Goal: Check status: Check status

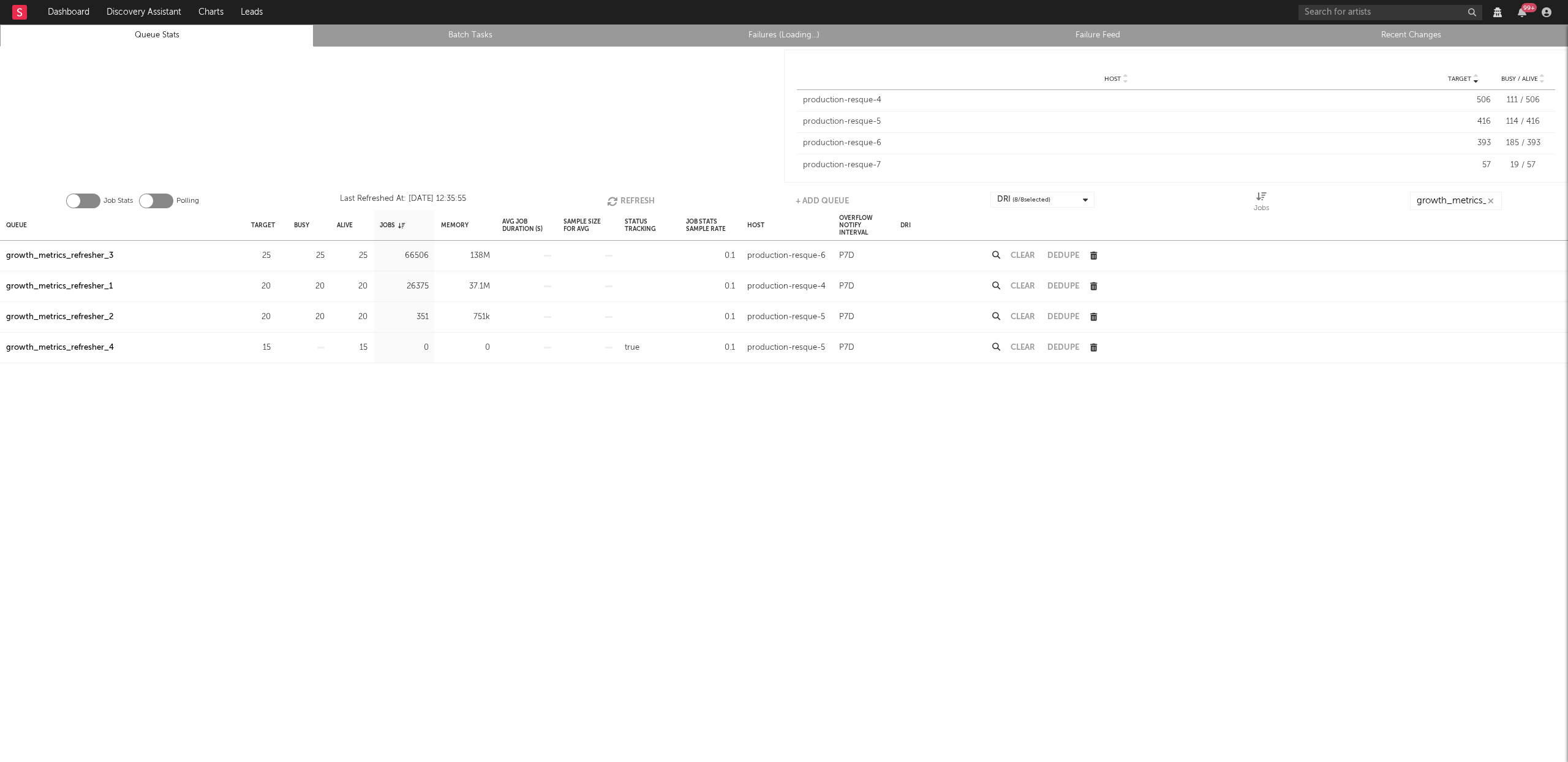
click at [626, 198] on button "Refresh" at bounding box center [631, 201] width 48 height 19
click at [14, 228] on div "Queue" at bounding box center [16, 224] width 20 height 26
click at [623, 200] on button "Refresh" at bounding box center [629, 201] width 48 height 19
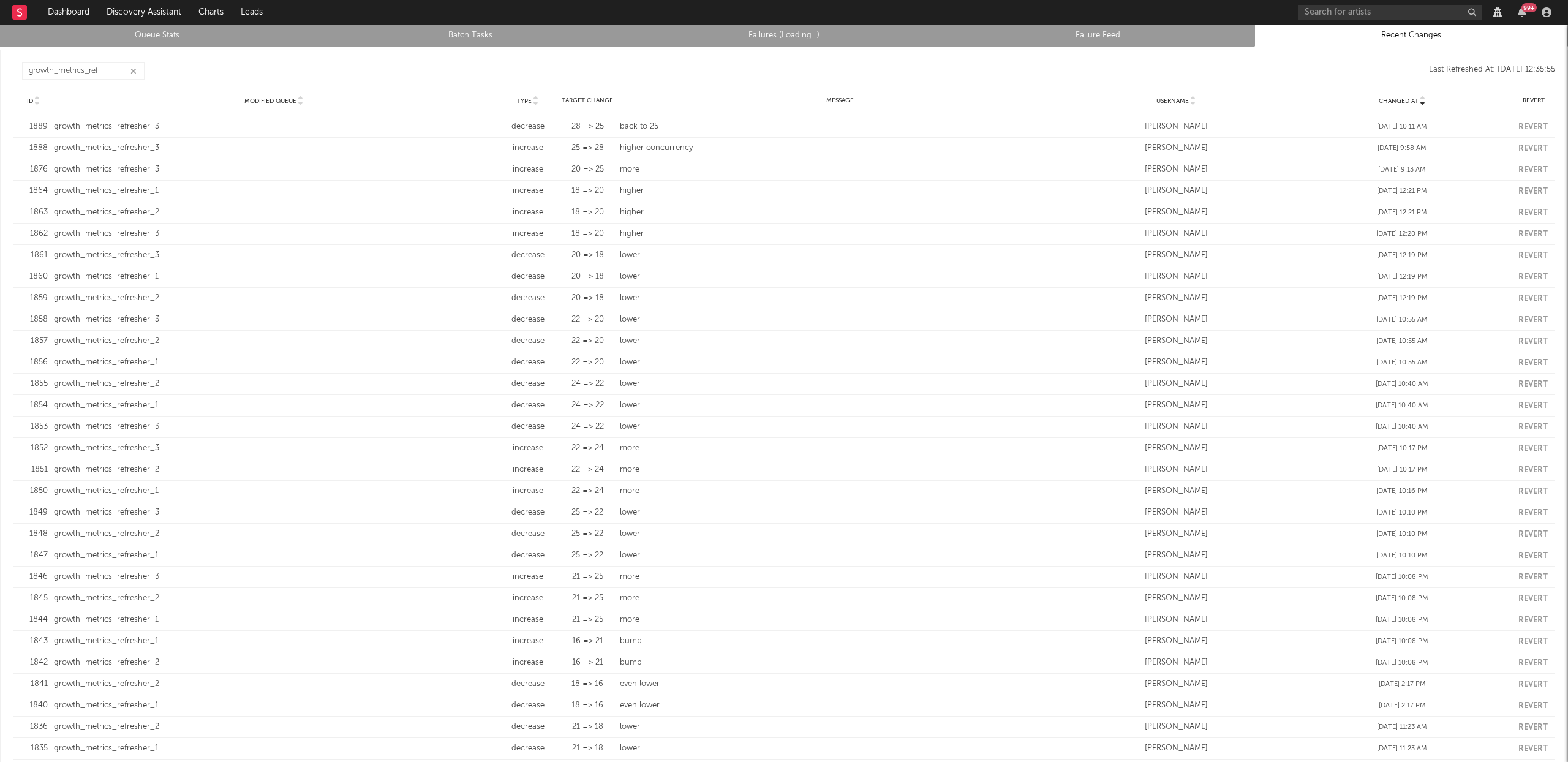
click at [132, 71] on icon "button" at bounding box center [133, 71] width 6 height 8
